Goal: Task Accomplishment & Management: Use online tool/utility

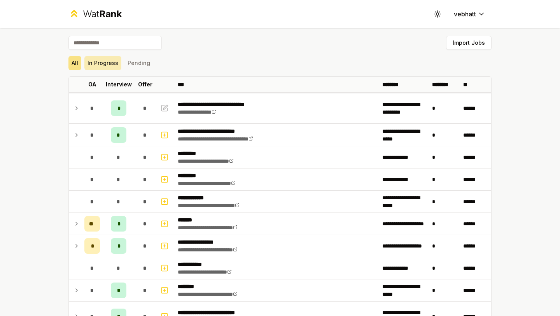
click at [104, 61] on button "In Progress" at bounding box center [102, 63] width 37 height 14
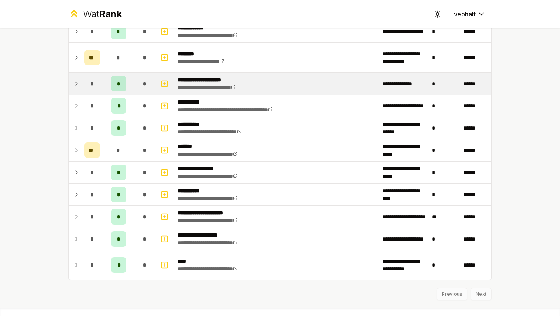
scroll to position [304, 0]
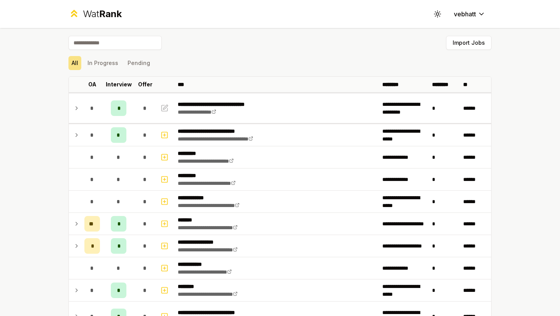
click at [459, 40] on button "Import Jobs" at bounding box center [468, 43] width 45 height 14
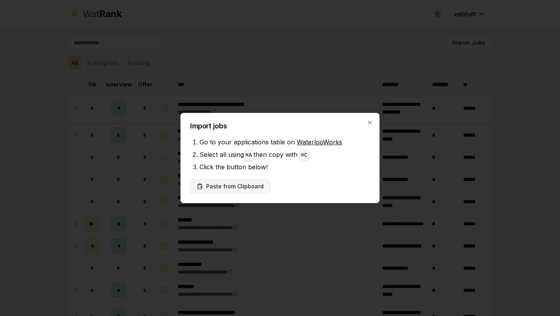
click at [257, 186] on button "Paste from Clipboard" at bounding box center [230, 186] width 80 height 14
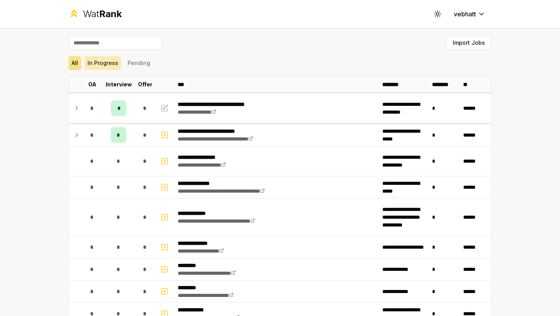
click at [116, 62] on button "In Progress" at bounding box center [102, 63] width 37 height 14
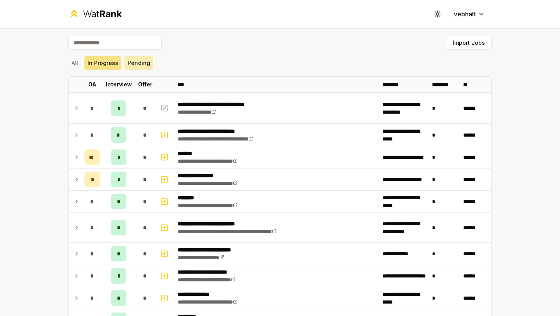
click at [145, 65] on button "Pending" at bounding box center [138, 63] width 29 height 14
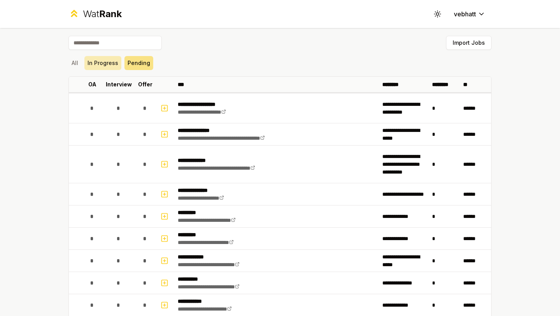
click at [91, 64] on button "In Progress" at bounding box center [102, 63] width 37 height 14
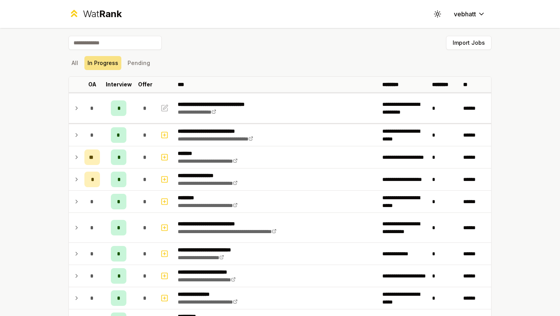
click at [73, 61] on button "All" at bounding box center [74, 63] width 13 height 14
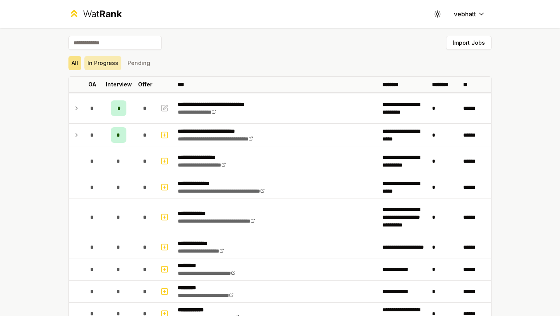
click at [97, 63] on button "In Progress" at bounding box center [102, 63] width 37 height 14
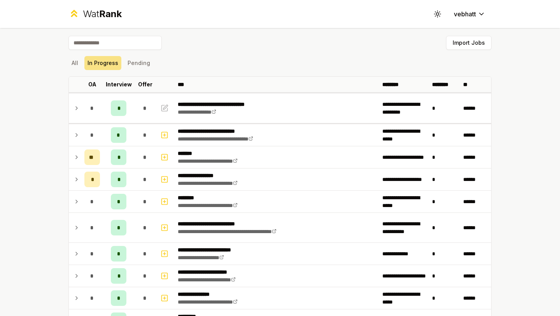
click at [265, 42] on div "Import Jobs" at bounding box center [279, 44] width 423 height 17
click at [80, 66] on button "All" at bounding box center [74, 63] width 13 height 14
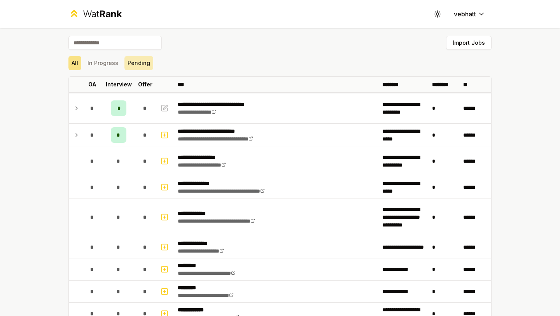
click at [127, 59] on button "Pending" at bounding box center [138, 63] width 29 height 14
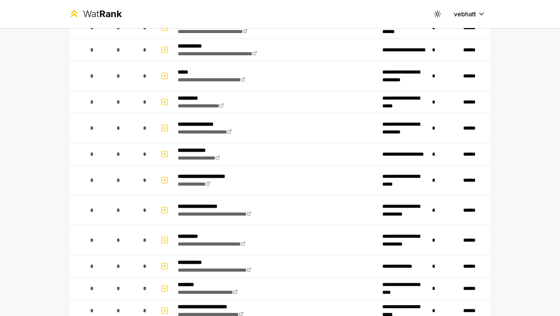
scroll to position [1277, 0]
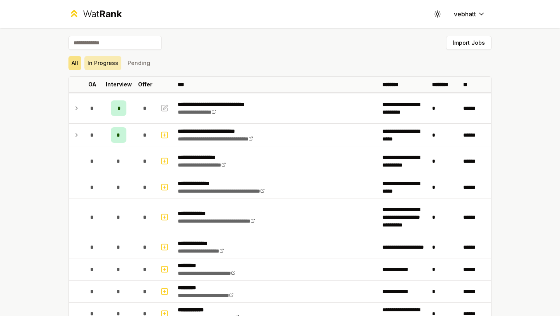
click at [109, 65] on button "In Progress" at bounding box center [102, 63] width 37 height 14
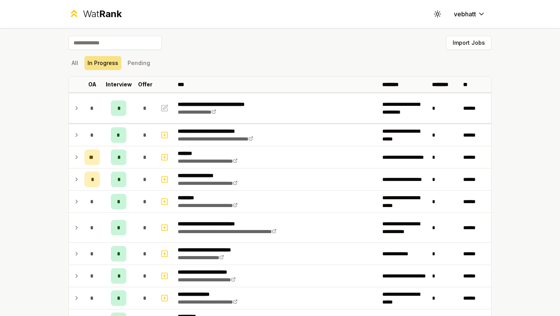
click at [43, 126] on div "**********" at bounding box center [280, 158] width 560 height 316
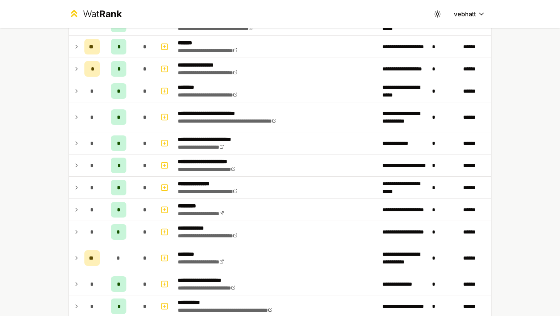
scroll to position [82, 0]
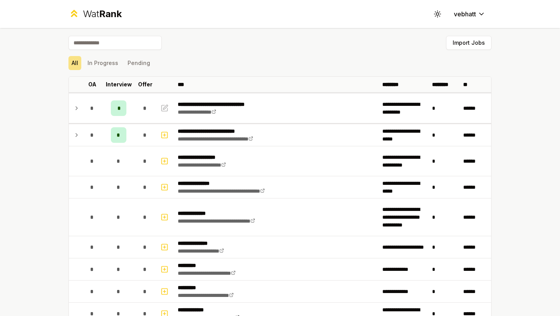
scroll to position [13, 0]
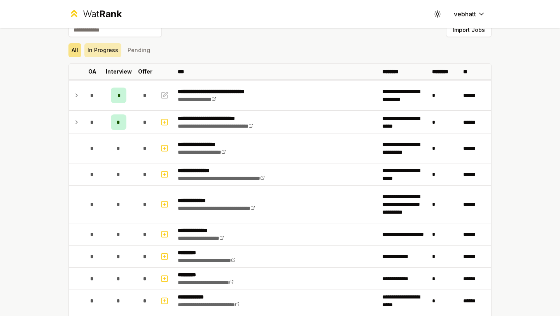
click at [108, 50] on button "In Progress" at bounding box center [102, 50] width 37 height 14
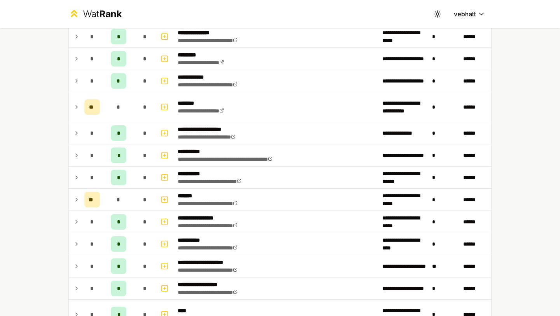
scroll to position [14, 0]
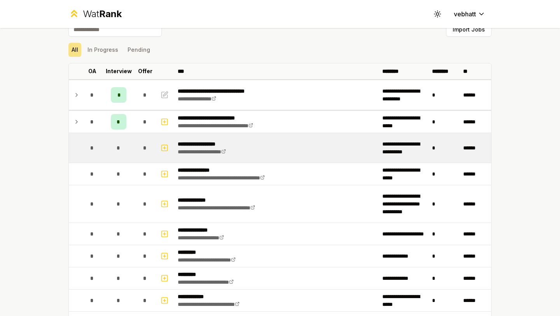
scroll to position [15, 0]
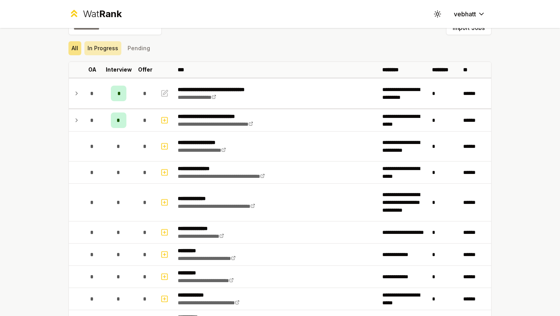
click at [108, 49] on button "In Progress" at bounding box center [102, 48] width 37 height 14
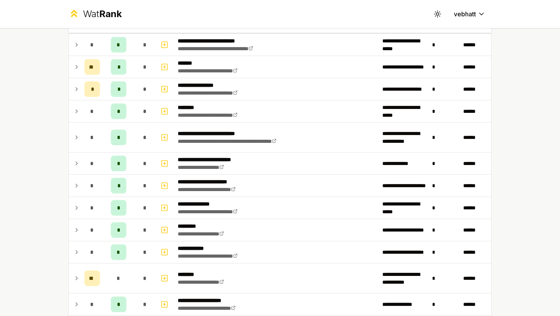
scroll to position [84, 0]
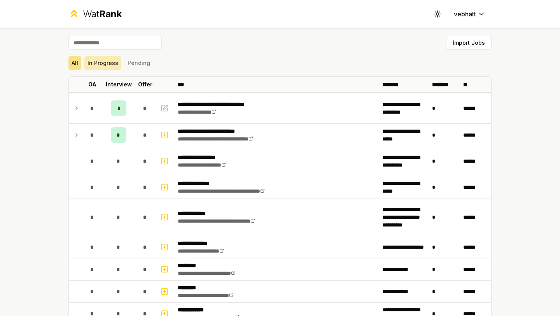
click at [99, 64] on button "In Progress" at bounding box center [102, 63] width 37 height 14
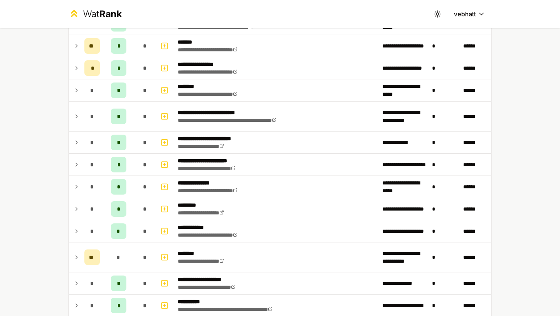
scroll to position [323, 0]
